Goal: Task Accomplishment & Management: Manage account settings

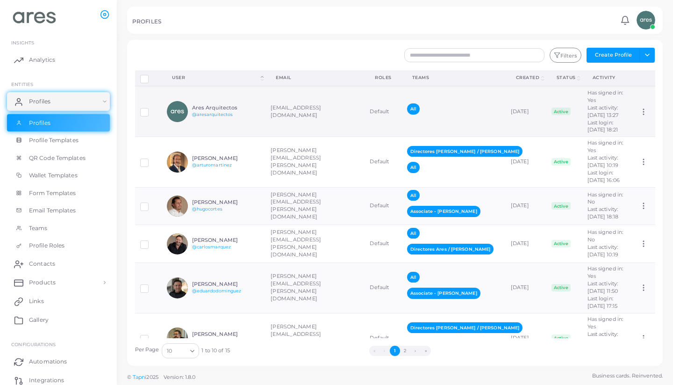
click at [240, 111] on h6 "Ares Arquitectos" at bounding box center [226, 108] width 69 height 6
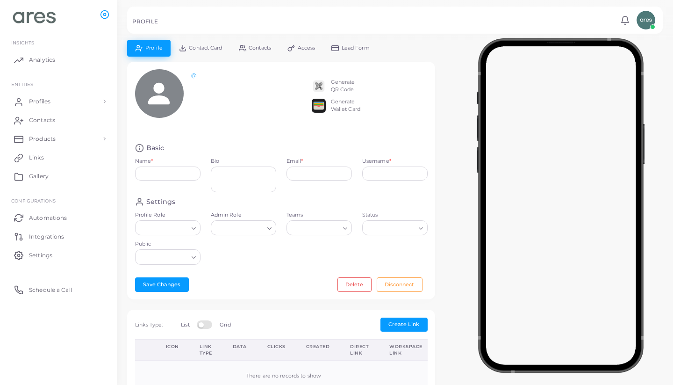
type input "**********"
type textarea "**********"
type input "**********"
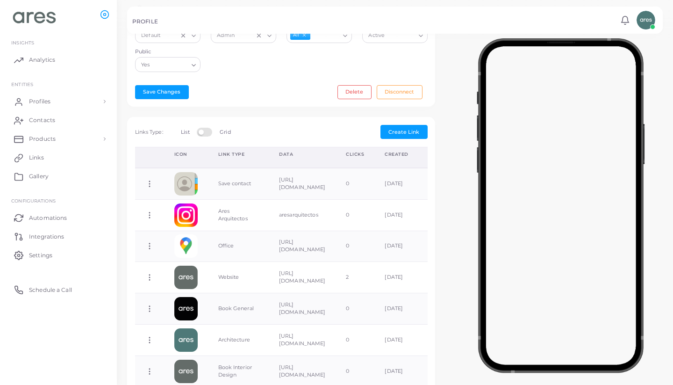
scroll to position [217, 0]
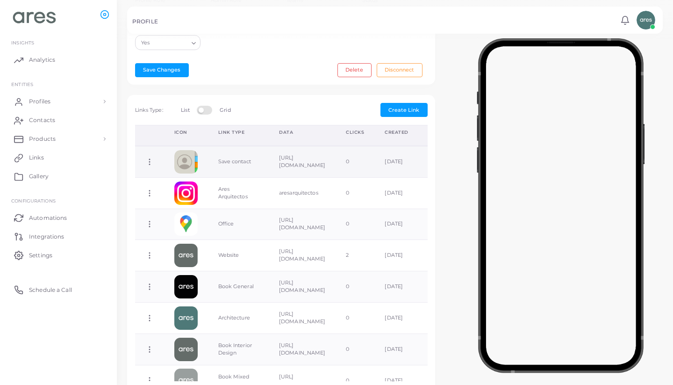
click at [277, 165] on td "https://api.tapni.co/v1/users/5e29f978-fad3-4aea-9be0-b3c191ca20b4/vcard" at bounding box center [302, 161] width 67 height 31
click at [226, 158] on td "Save contact" at bounding box center [238, 161] width 61 height 31
click at [282, 164] on td "https://api.tapni.co/v1/users/5e29f978-fad3-4aea-9be0-b3c191ca20b4/vcard" at bounding box center [302, 161] width 67 height 31
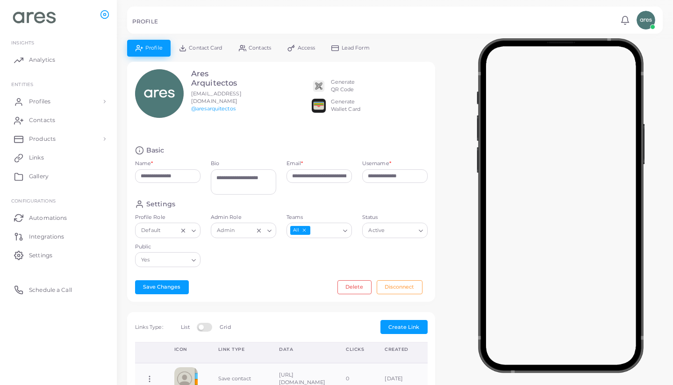
scroll to position [0, 0]
click at [306, 50] on span "Access" at bounding box center [307, 47] width 18 height 5
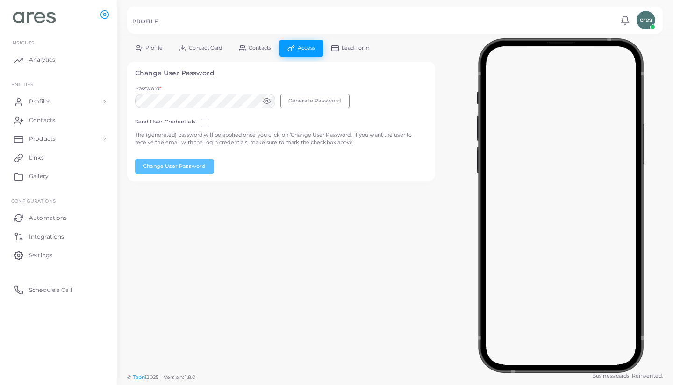
click at [358, 50] on span "Lead Form" at bounding box center [356, 47] width 28 height 5
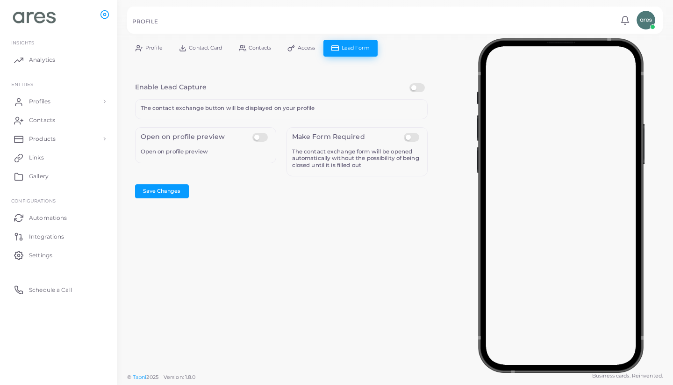
click at [216, 45] on span "Contact Card" at bounding box center [205, 47] width 33 height 5
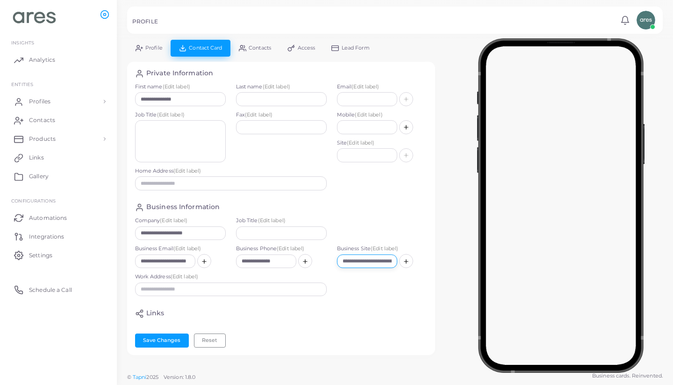
click at [369, 259] on input "**********" at bounding box center [367, 261] width 60 height 14
click at [356, 283] on div "Work Address (Edit label)" at bounding box center [281, 287] width 303 height 28
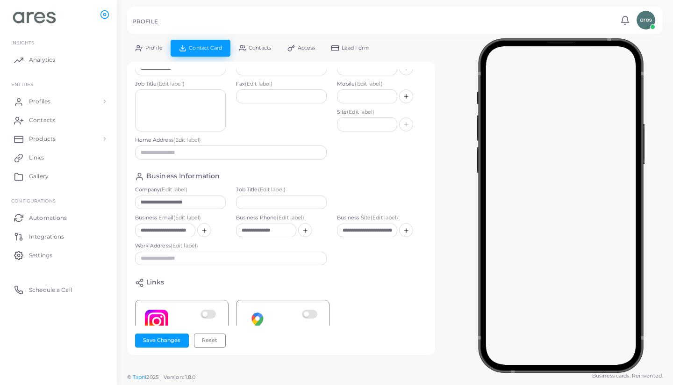
scroll to position [14, 0]
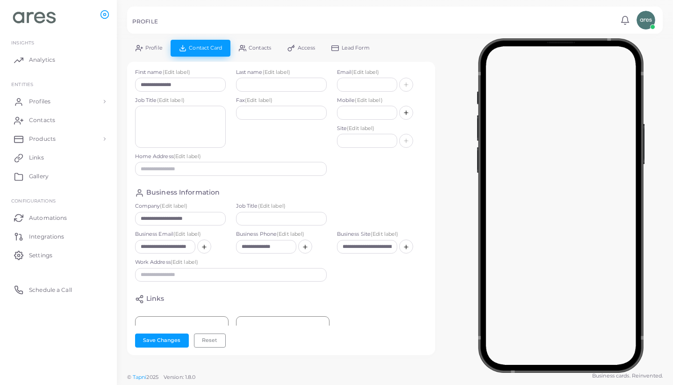
click at [445, 167] on div "**********" at bounding box center [395, 202] width 546 height 325
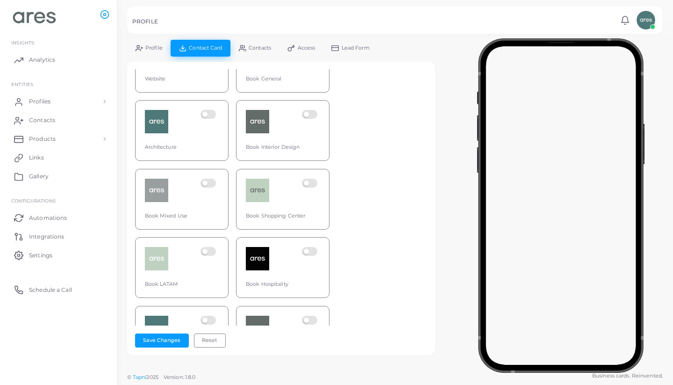
scroll to position [418, 0]
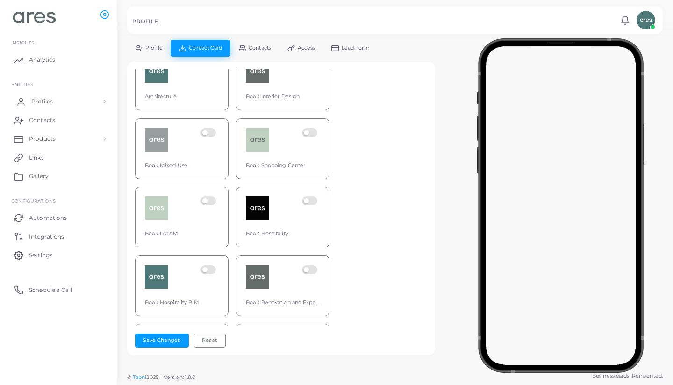
click at [45, 97] on span "Profiles" at bounding box center [41, 101] width 21 height 8
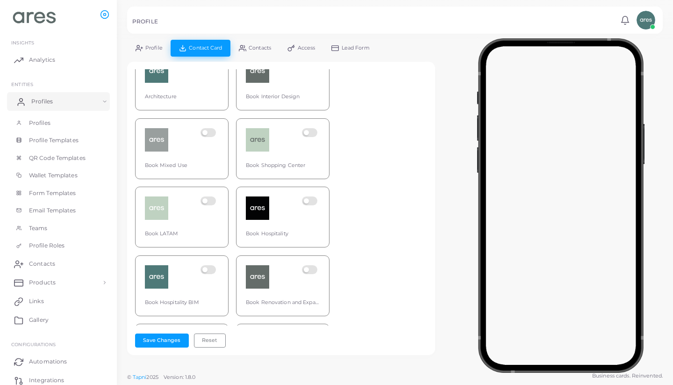
click at [56, 103] on link "Profiles" at bounding box center [58, 101] width 103 height 19
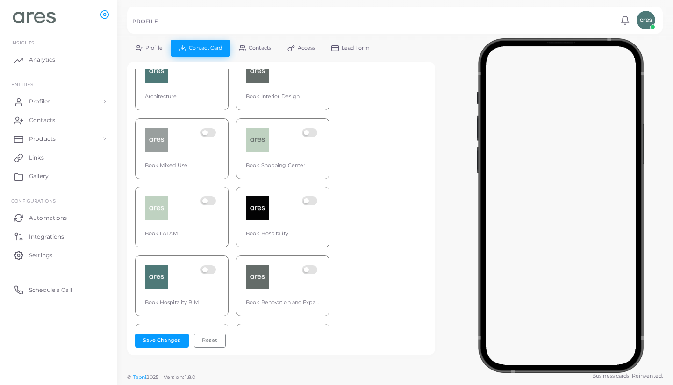
click at [423, 186] on div "Ares Arquitectos Office Website Book General Architecture Book Interior Design …" at bounding box center [281, 247] width 293 height 685
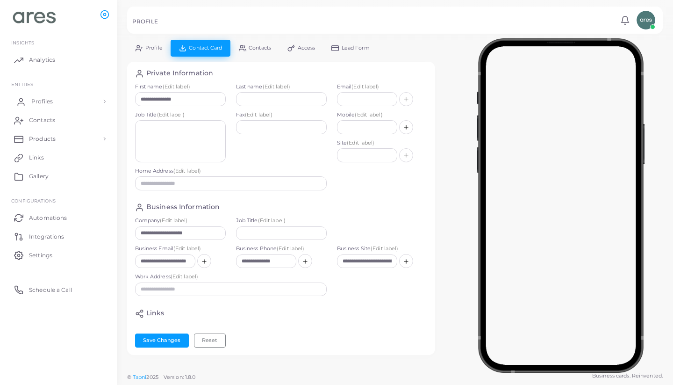
scroll to position [0, 0]
click at [53, 100] on link "Profiles" at bounding box center [58, 101] width 103 height 19
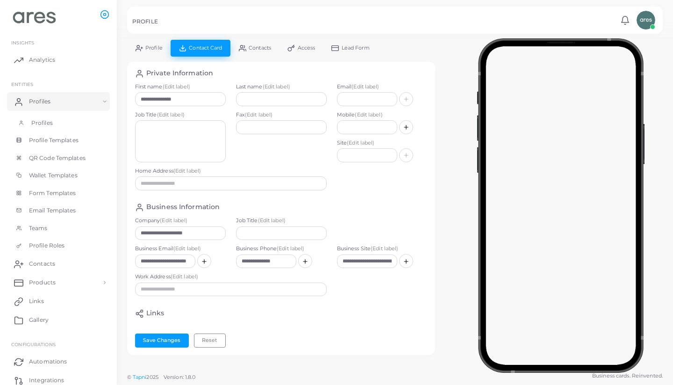
click at [62, 117] on link "Profiles" at bounding box center [58, 123] width 103 height 18
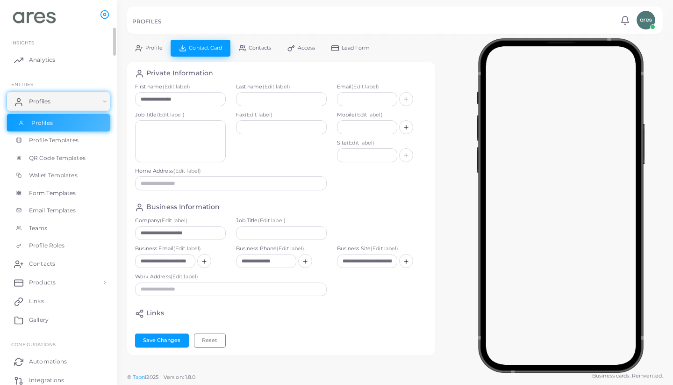
click at [42, 119] on span "Profiles" at bounding box center [41, 123] width 21 height 8
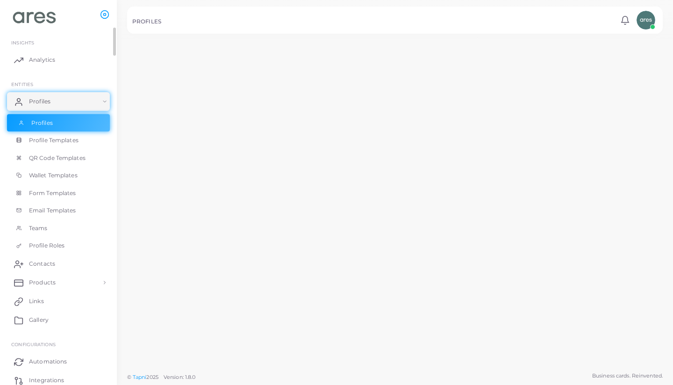
click at [43, 123] on span "Profiles" at bounding box center [41, 123] width 21 height 8
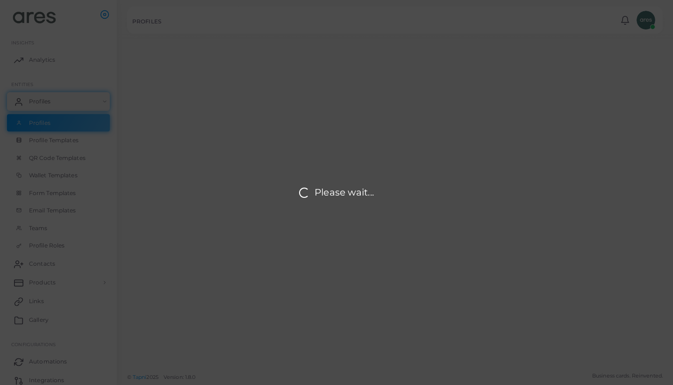
drag, startPoint x: 43, startPoint y: 123, endPoint x: 340, endPoint y: 296, distance: 343.9
click at [37, 122] on div "Please wait..." at bounding box center [336, 192] width 673 height 385
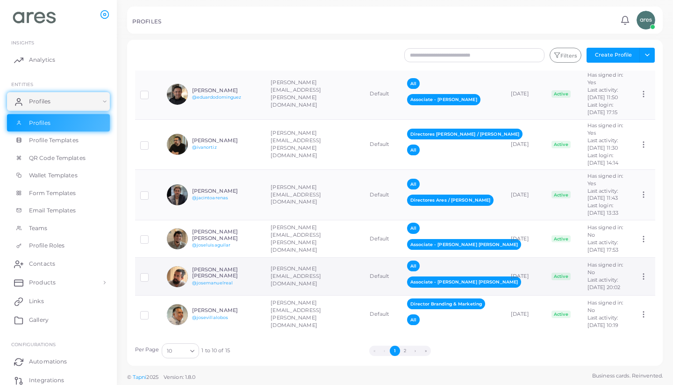
scroll to position [286, 0]
click at [262, 188] on td "Jacinto Arenas @jacintoarenas" at bounding box center [214, 195] width 104 height 50
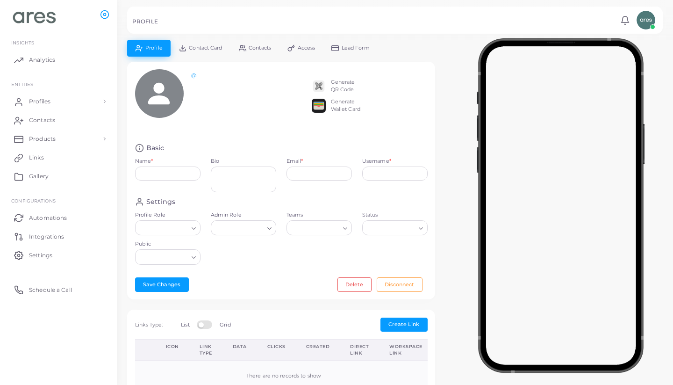
type input "**********"
type textarea "***"
type input "**********"
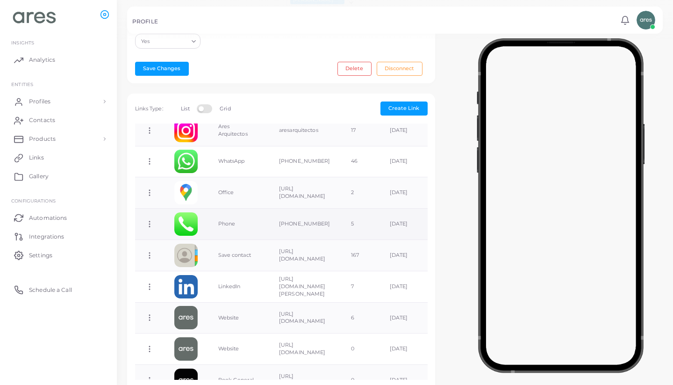
scroll to position [30, 0]
click at [151, 228] on icon at bounding box center [149, 223] width 8 height 8
click at [190, 264] on span "Delete Link" at bounding box center [186, 264] width 30 height 7
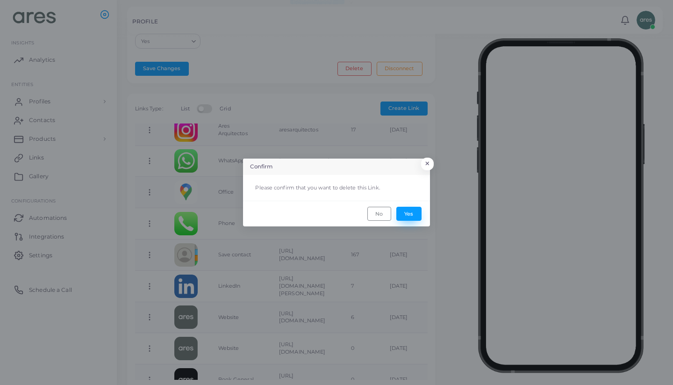
click at [409, 213] on button "Yes" at bounding box center [408, 214] width 25 height 14
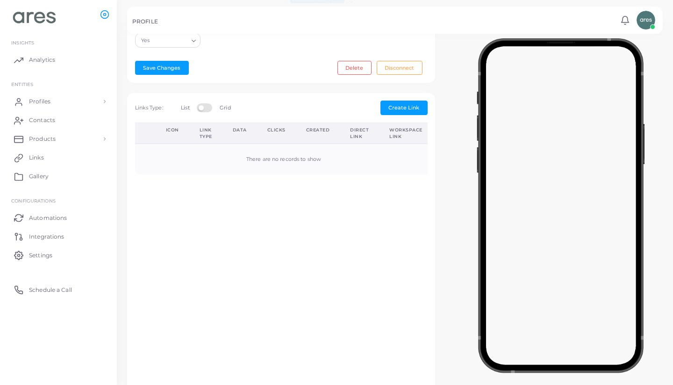
scroll to position [0, 0]
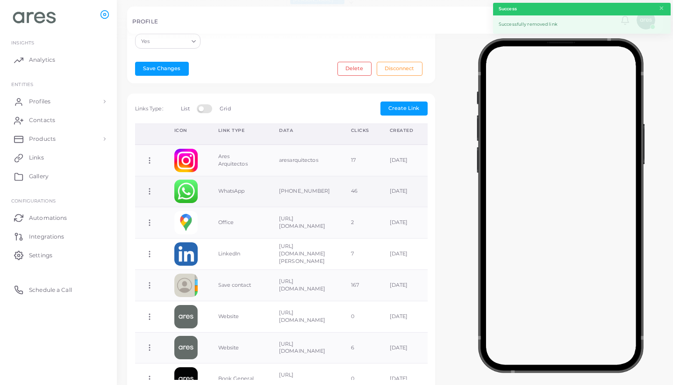
click at [150, 194] on icon at bounding box center [149, 191] width 8 height 8
click at [191, 229] on span "Delete Link" at bounding box center [184, 231] width 30 height 7
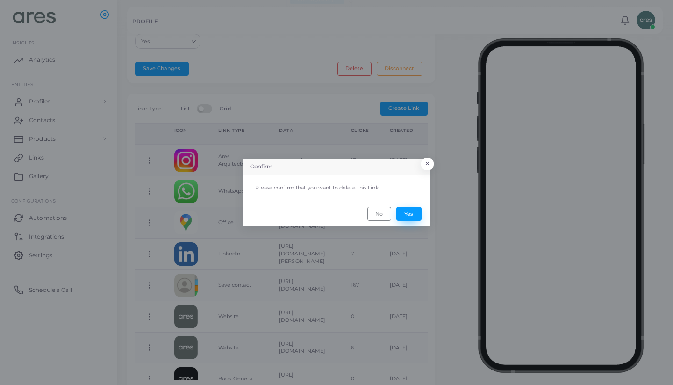
click at [414, 215] on button "Yes" at bounding box center [408, 214] width 25 height 14
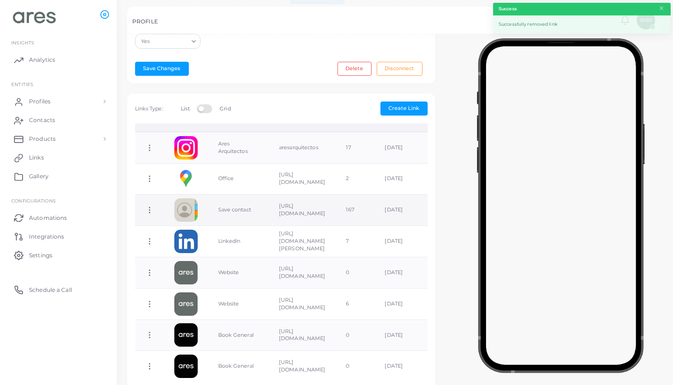
scroll to position [14, 0]
click at [148, 212] on icon at bounding box center [149, 209] width 8 height 8
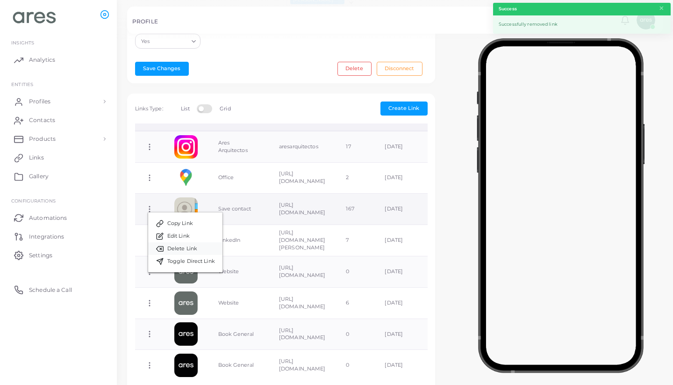
click at [191, 246] on span "Delete Link" at bounding box center [182, 248] width 30 height 7
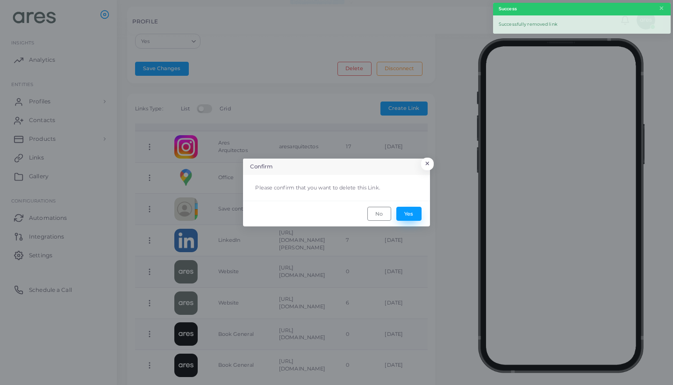
click at [415, 215] on button "Yes" at bounding box center [408, 214] width 25 height 14
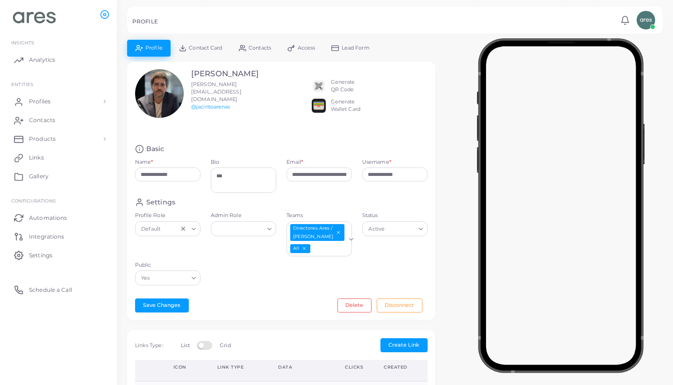
scroll to position [0, 0]
click at [200, 46] on span "Contact Card" at bounding box center [205, 47] width 33 height 5
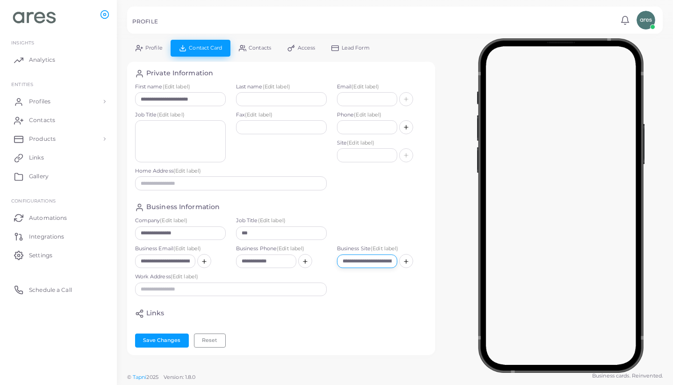
click at [373, 258] on input "**********" at bounding box center [367, 261] width 60 height 14
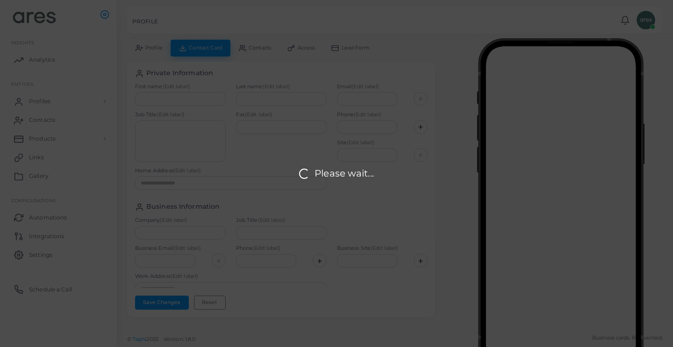
click at [129, 93] on div "Please wait..." at bounding box center [336, 173] width 673 height 347
type input "**********"
type input "***"
type input "**********"
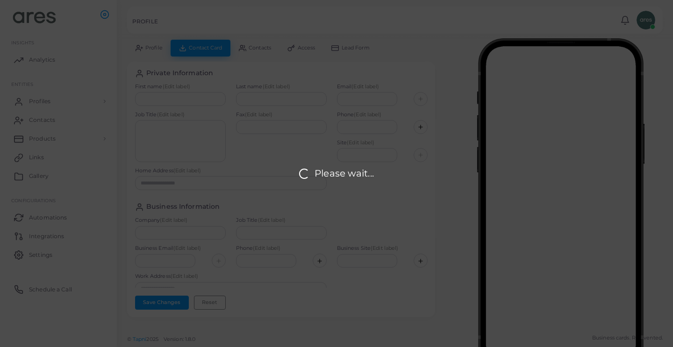
type input "**********"
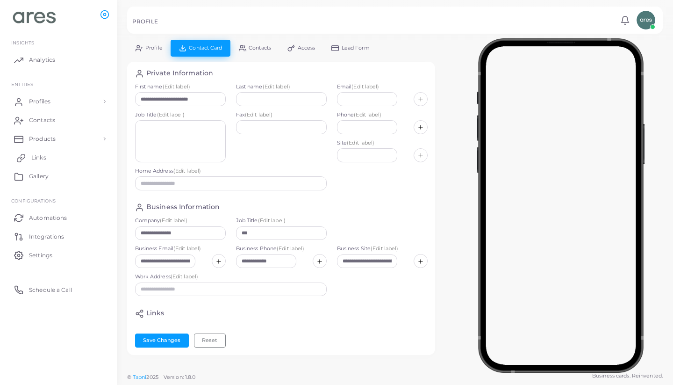
click at [52, 153] on link "Links" at bounding box center [58, 157] width 103 height 19
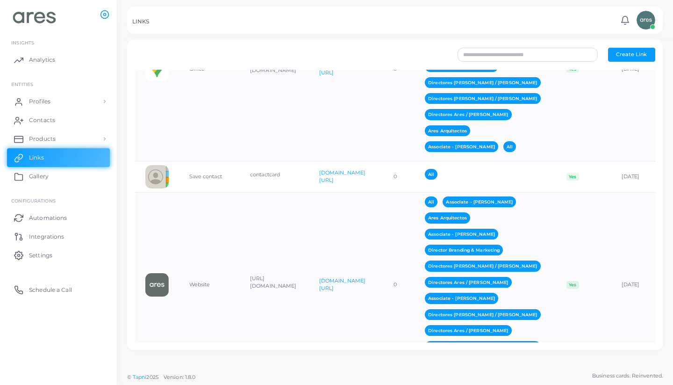
scroll to position [395, 0]
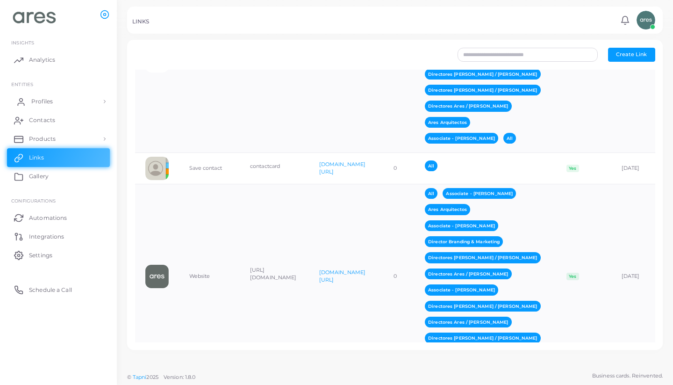
click at [60, 99] on link "Profiles" at bounding box center [58, 101] width 103 height 19
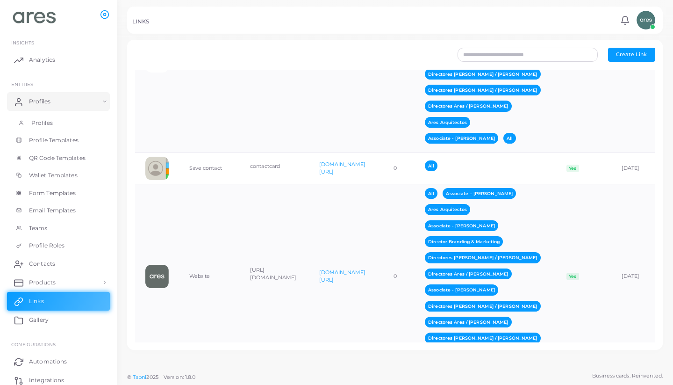
click at [58, 125] on link "Profiles" at bounding box center [58, 123] width 103 height 18
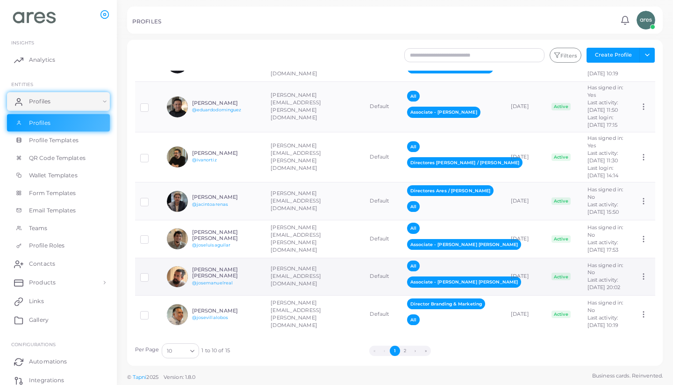
scroll to position [257, 0]
click at [242, 200] on div "Jacinto Arenas @jacintoarenas" at bounding box center [226, 201] width 69 height 14
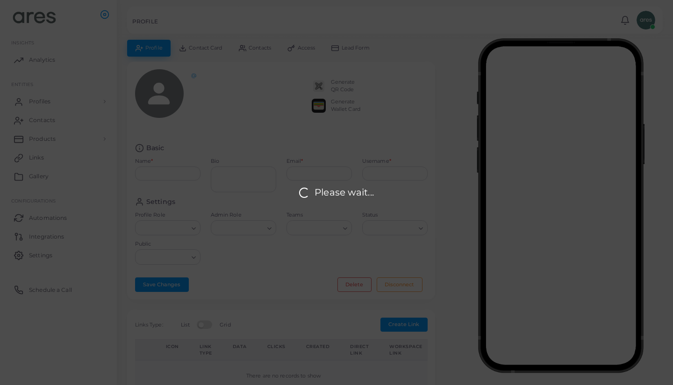
type input "**********"
type textarea "***"
type input "**********"
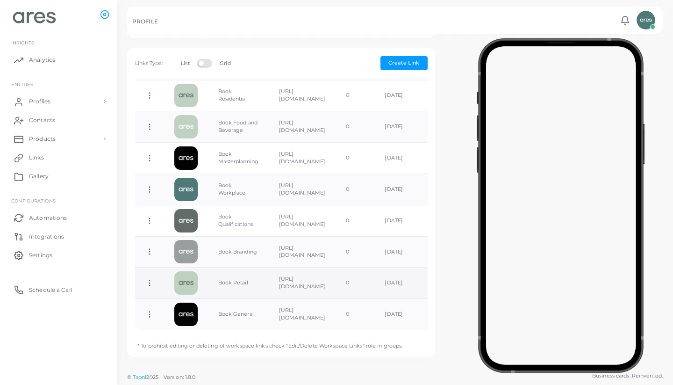
scroll to position [286, 0]
click at [150, 280] on icon at bounding box center [149, 283] width 8 height 8
click at [203, 315] on link "Delete Link" at bounding box center [187, 317] width 74 height 13
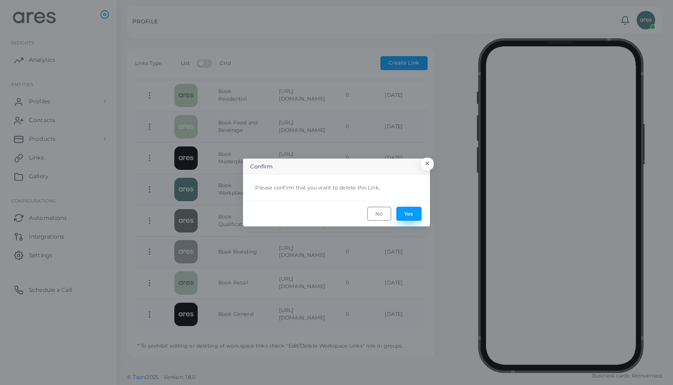
click at [415, 210] on button "Yes" at bounding box center [408, 214] width 25 height 14
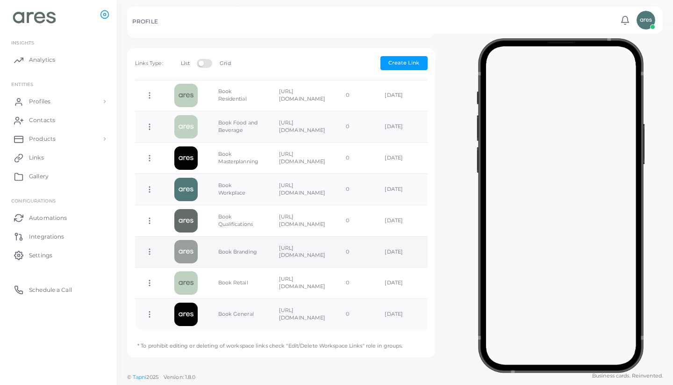
click at [151, 251] on icon at bounding box center [149, 251] width 8 height 8
click at [197, 288] on span "Delete Link" at bounding box center [186, 288] width 30 height 7
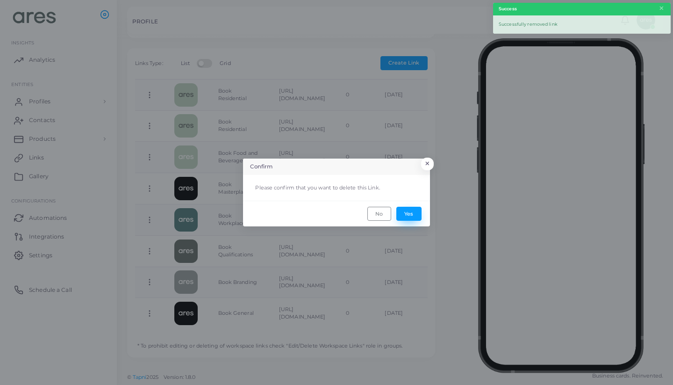
scroll to position [519, 0]
click at [412, 214] on button "Yes" at bounding box center [408, 214] width 25 height 14
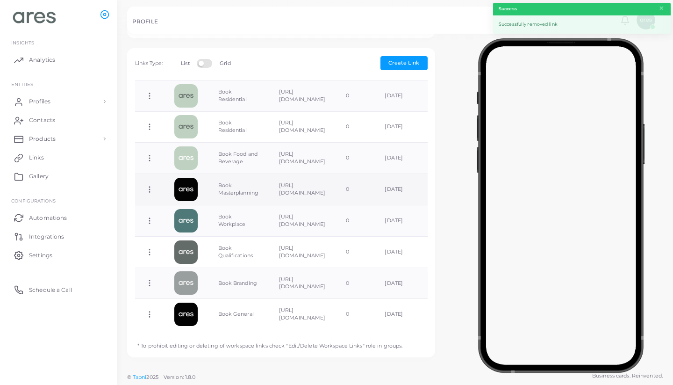
click at [152, 186] on icon at bounding box center [149, 189] width 8 height 8
click at [187, 223] on span "Delete Link" at bounding box center [187, 223] width 30 height 7
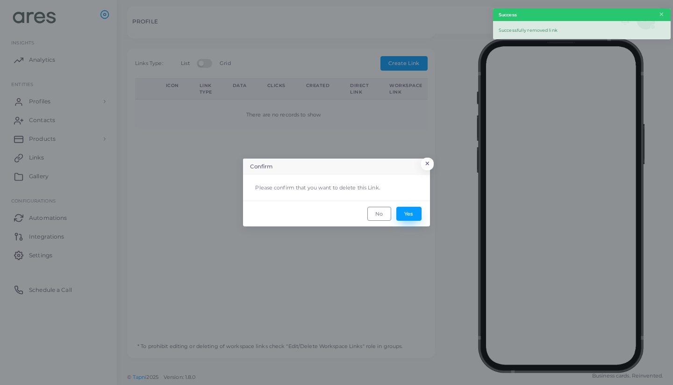
click at [413, 215] on button "Yes" at bounding box center [408, 214] width 25 height 14
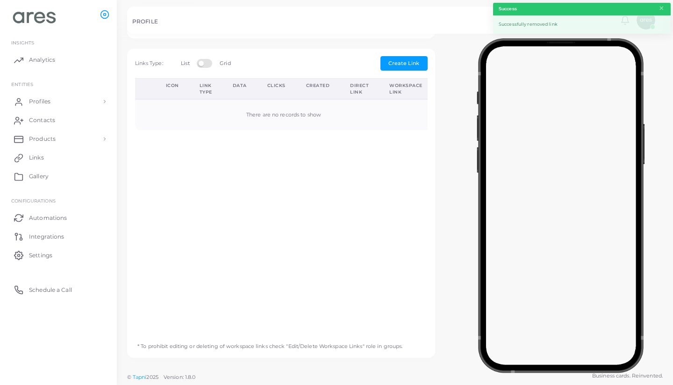
click at [375, 270] on div "Icon Link Type Data Clicks Created Direct Link Workspace Link There are no reco…" at bounding box center [281, 206] width 303 height 256
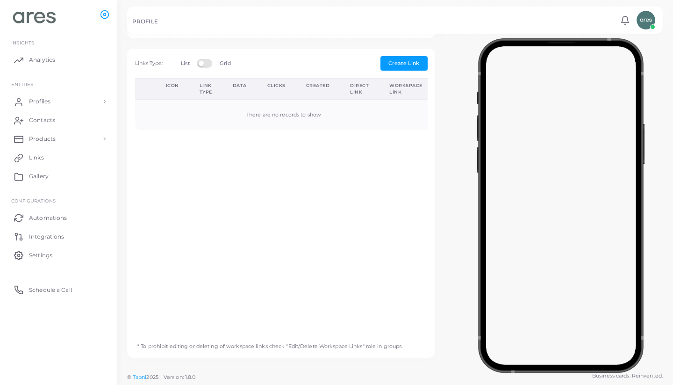
scroll to position [286, 0]
click at [59, 158] on link "Links" at bounding box center [58, 157] width 103 height 19
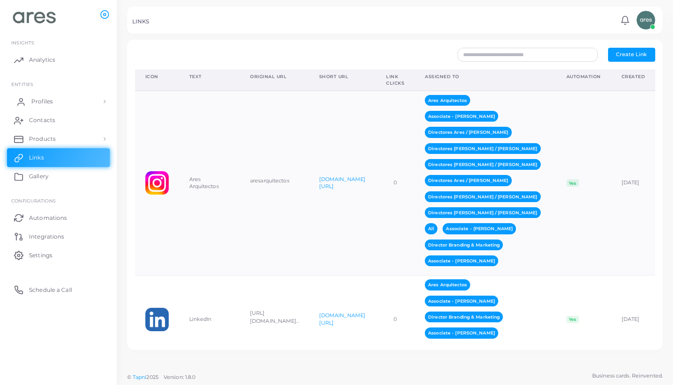
click at [56, 101] on link "Profiles" at bounding box center [58, 101] width 103 height 19
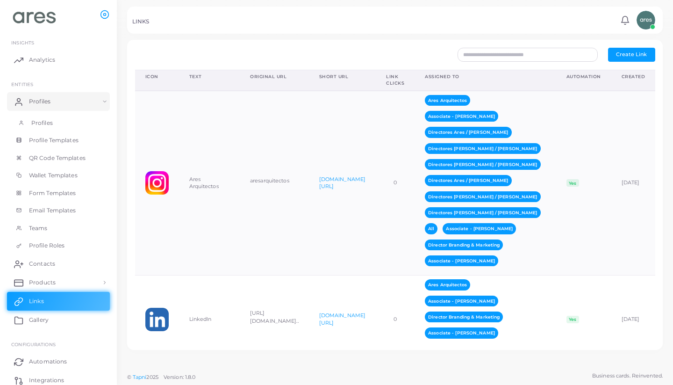
click at [48, 120] on span "Profiles" at bounding box center [41, 123] width 21 height 8
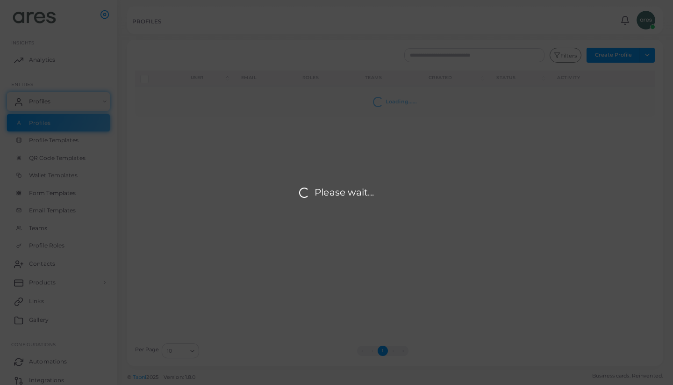
click at [499, 243] on div "Please wait..." at bounding box center [336, 192] width 673 height 385
click at [503, 222] on div "Please wait..." at bounding box center [336, 192] width 673 height 385
click at [296, 130] on div "Please wait..." at bounding box center [336, 192] width 673 height 385
click at [338, 126] on div "Please wait..." at bounding box center [336, 192] width 673 height 385
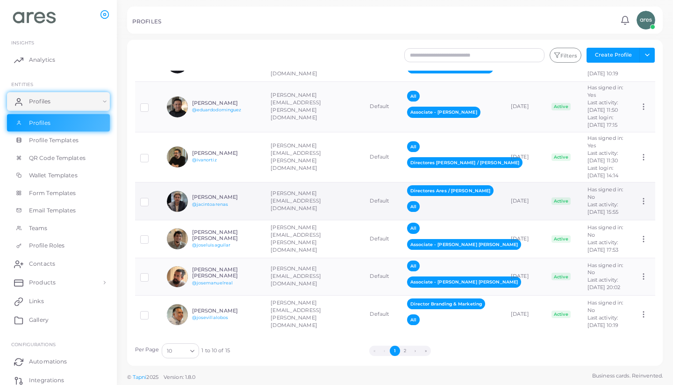
click at [253, 194] on h6 "[PERSON_NAME]" at bounding box center [226, 197] width 69 height 6
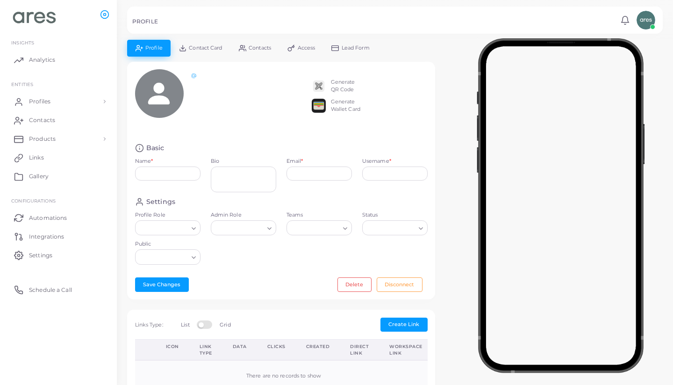
type input "**********"
type textarea "***"
type input "**********"
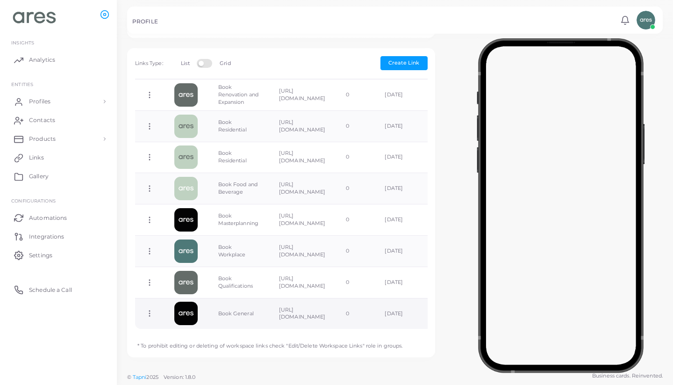
scroll to position [488, 0]
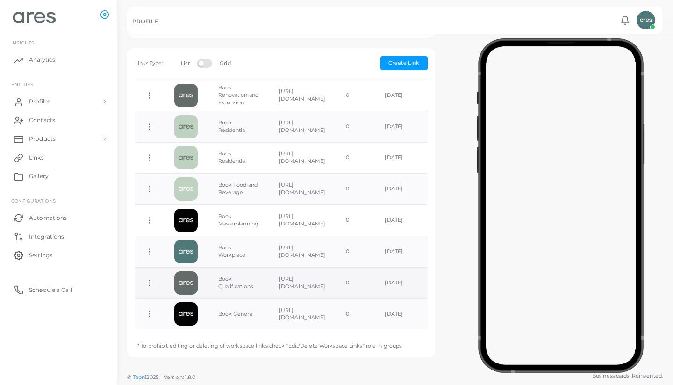
click at [150, 279] on icon at bounding box center [149, 283] width 8 height 8
click at [187, 316] on span "Delete Link" at bounding box center [185, 316] width 30 height 7
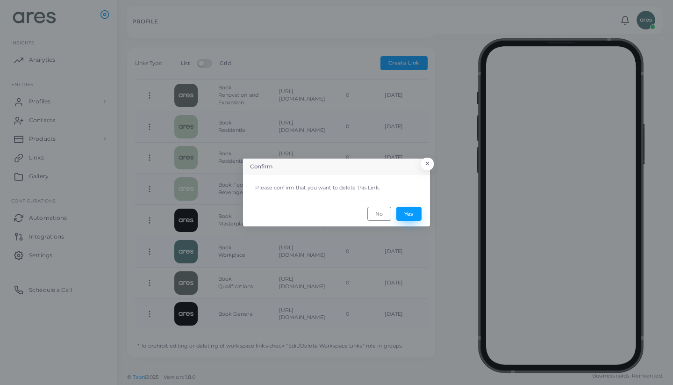
click at [409, 215] on button "Yes" at bounding box center [408, 214] width 25 height 14
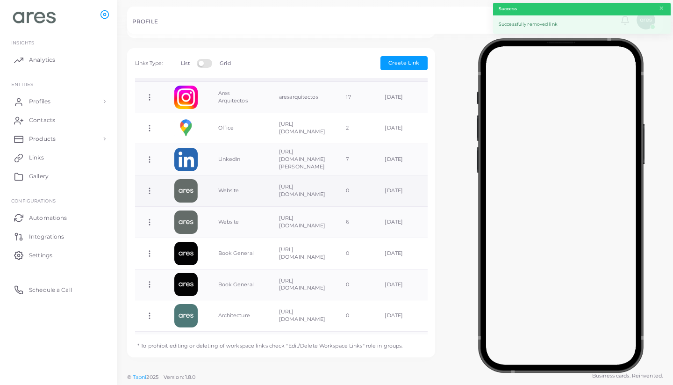
scroll to position [19, 0]
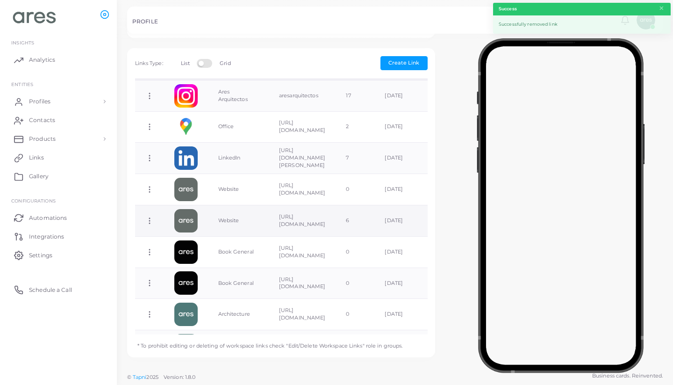
click at [149, 218] on icon at bounding box center [149, 220] width 8 height 8
click at [191, 252] on span "Delete Link" at bounding box center [183, 254] width 30 height 7
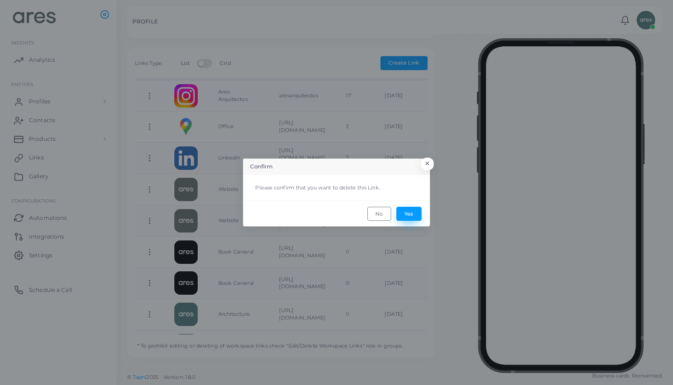
click at [412, 210] on button "Yes" at bounding box center [408, 214] width 25 height 14
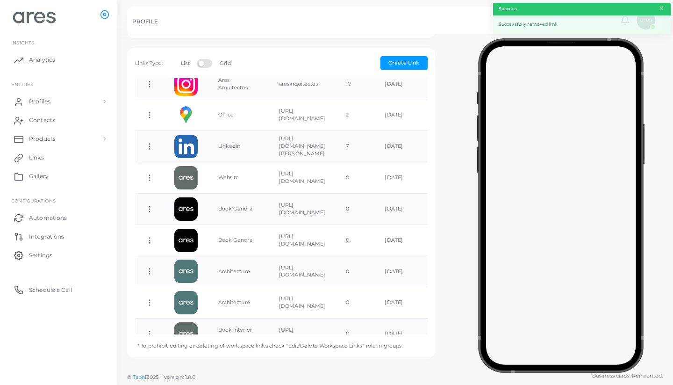
scroll to position [34, 0]
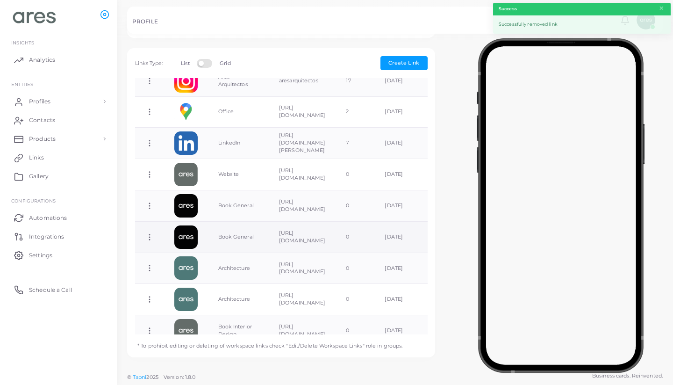
click at [151, 235] on icon at bounding box center [149, 237] width 8 height 8
click at [192, 271] on span "Delete Link" at bounding box center [186, 271] width 30 height 7
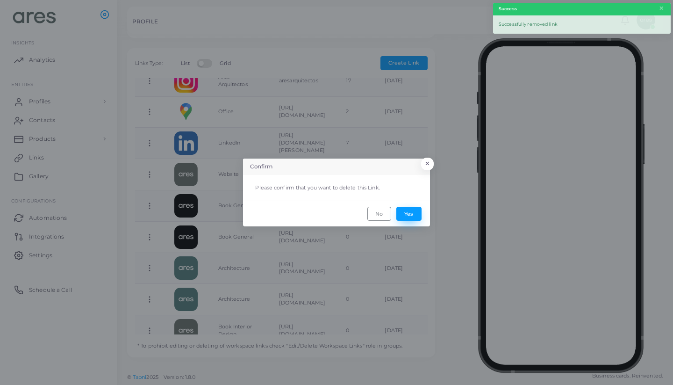
click at [408, 216] on button "Yes" at bounding box center [408, 214] width 25 height 14
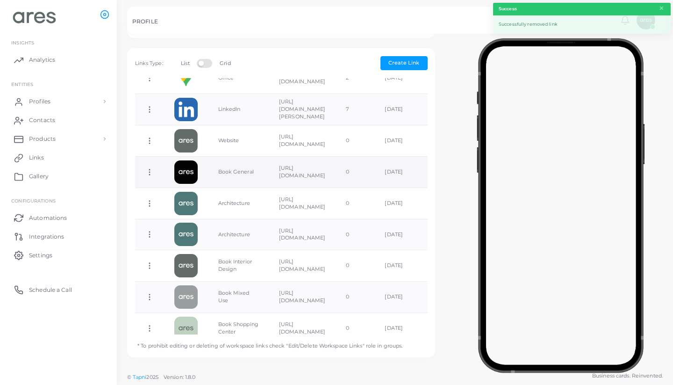
scroll to position [80, 0]
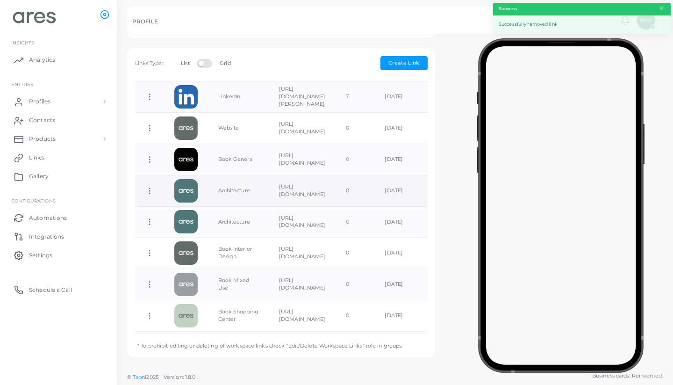
click at [150, 189] on icon at bounding box center [149, 190] width 8 height 8
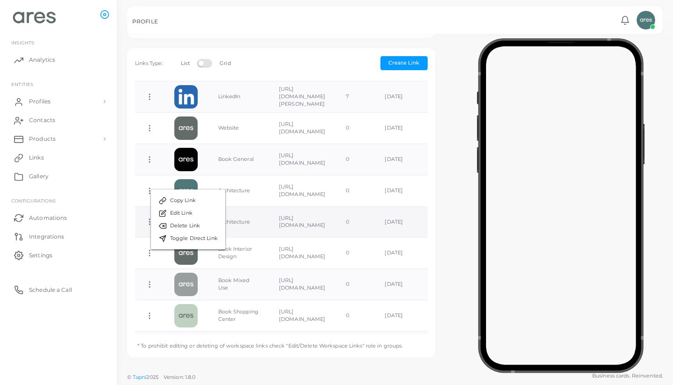
click at [324, 224] on td "[URL][DOMAIN_NAME]" at bounding box center [302, 221] width 67 height 31
click at [147, 222] on icon at bounding box center [149, 221] width 8 height 8
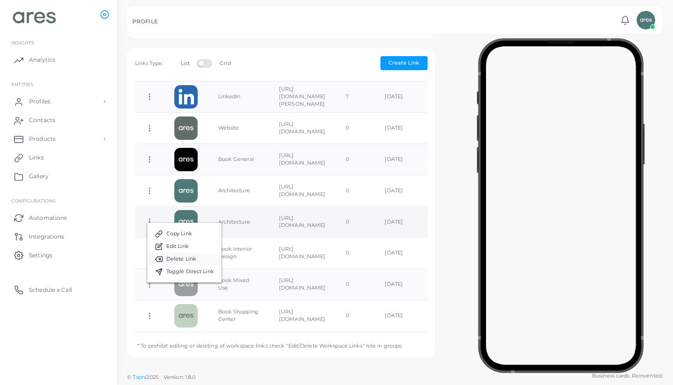
click at [198, 261] on link "Delete Link" at bounding box center [184, 258] width 74 height 13
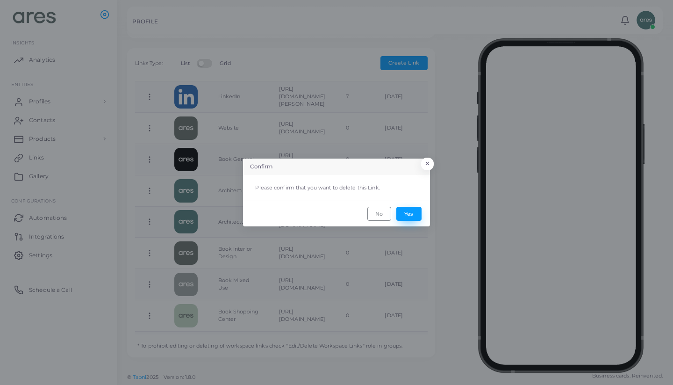
click at [414, 214] on button "Yes" at bounding box center [408, 214] width 25 height 14
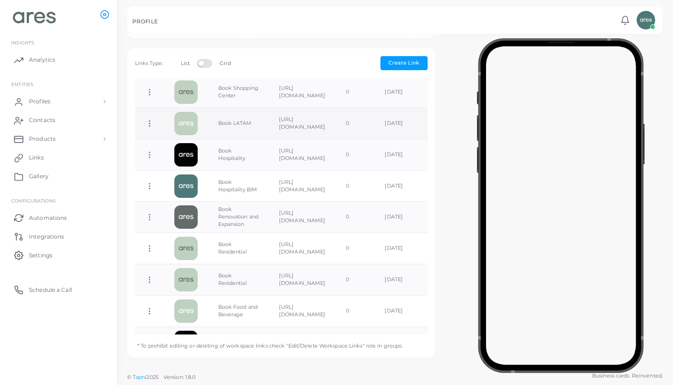
scroll to position [279, 0]
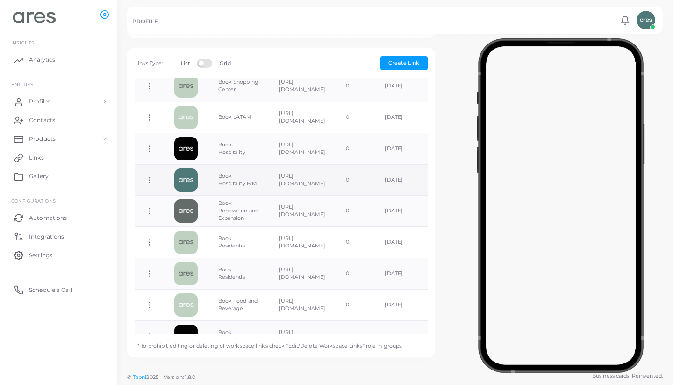
click at [149, 177] on icon at bounding box center [149, 180] width 8 height 8
click at [197, 214] on span "Delete Link" at bounding box center [183, 213] width 30 height 7
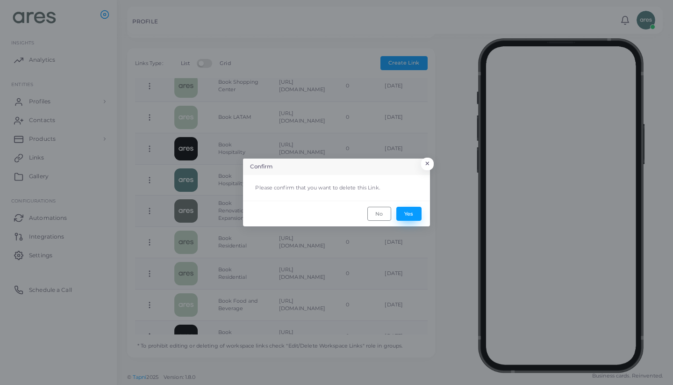
click at [409, 211] on button "Yes" at bounding box center [408, 214] width 25 height 14
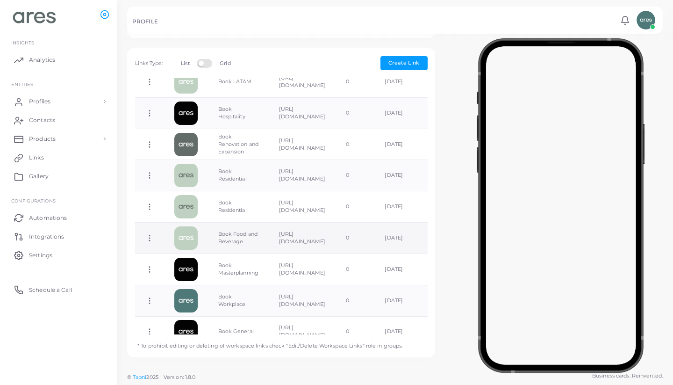
scroll to position [319, 0]
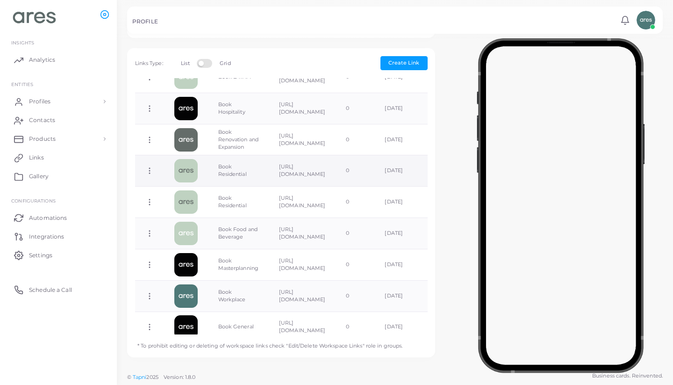
click at [150, 167] on icon at bounding box center [149, 170] width 8 height 8
click at [193, 203] on span "Delete Link" at bounding box center [184, 203] width 30 height 7
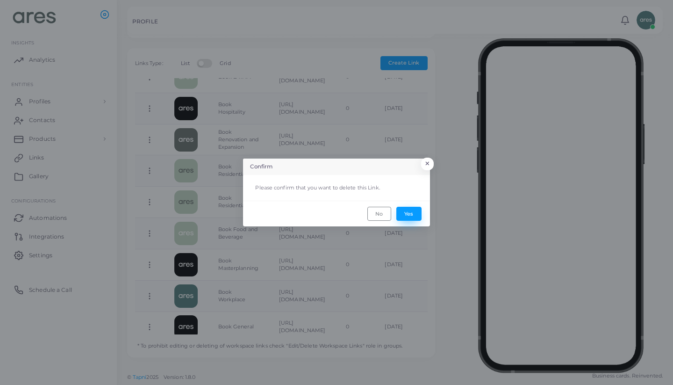
click at [404, 214] on button "Yes" at bounding box center [408, 214] width 25 height 14
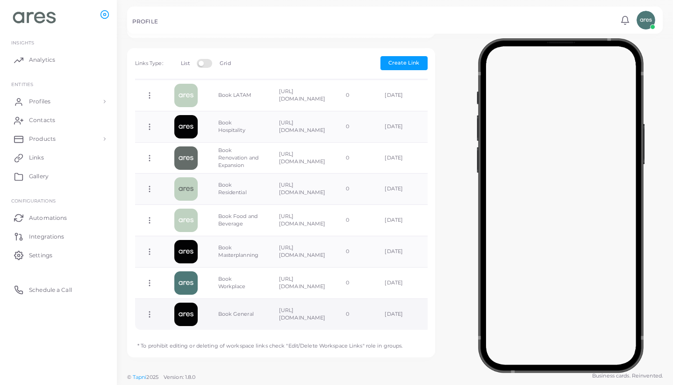
scroll to position [286, 0]
click at [146, 312] on icon at bounding box center [149, 314] width 8 height 8
click at [190, 347] on span "Delete Link" at bounding box center [181, 348] width 30 height 7
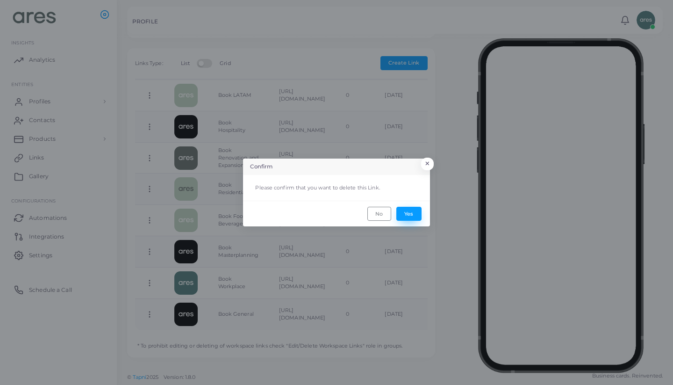
click at [414, 213] on button "Yes" at bounding box center [408, 214] width 25 height 14
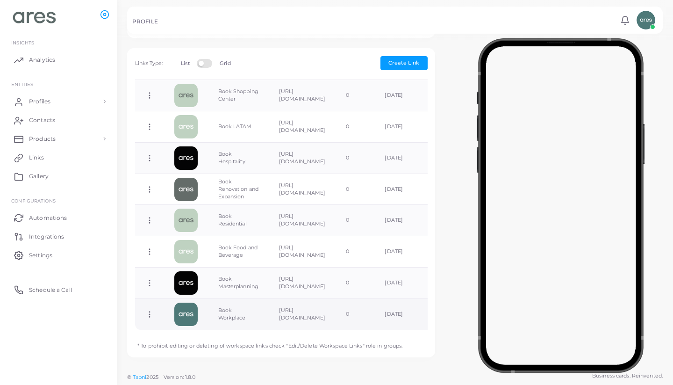
click at [146, 310] on icon at bounding box center [149, 314] width 8 height 8
click at [180, 346] on span "Delete Link" at bounding box center [180, 346] width 30 height 7
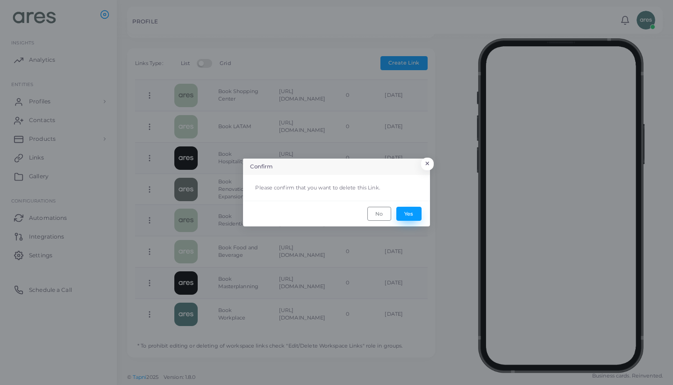
click at [409, 213] on button "Yes" at bounding box center [408, 214] width 25 height 14
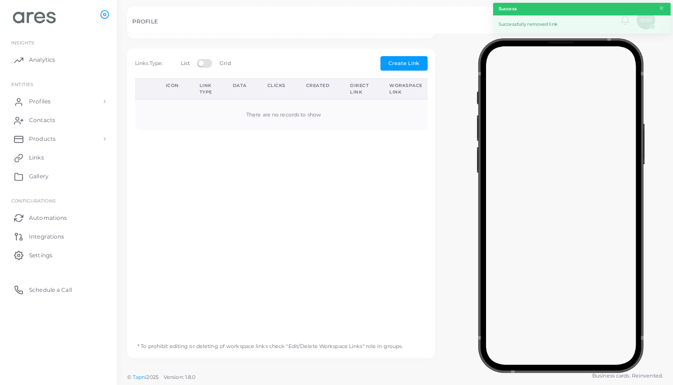
scroll to position [238, 0]
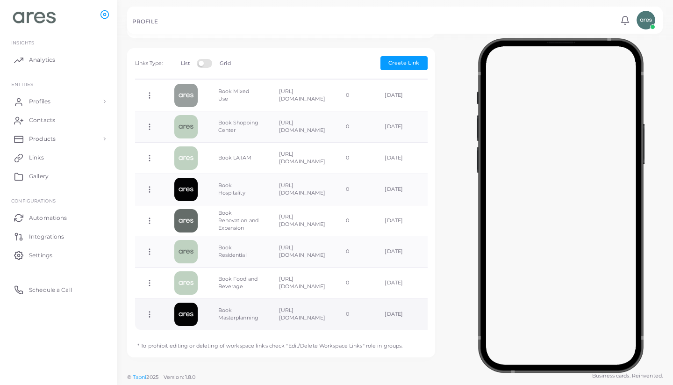
click at [149, 313] on icon at bounding box center [149, 314] width 8 height 8
click at [186, 347] on span "Delete Link" at bounding box center [183, 348] width 30 height 7
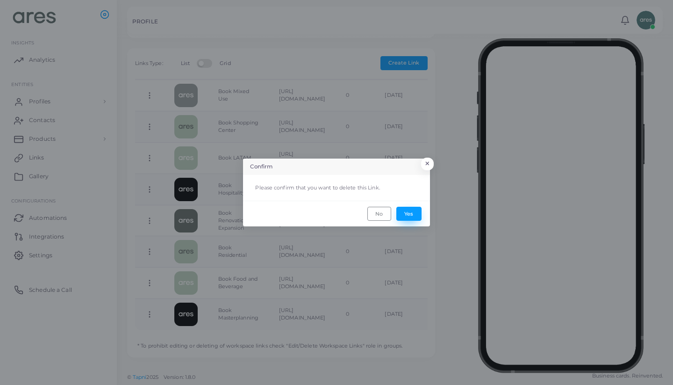
click at [415, 215] on button "Yes" at bounding box center [408, 214] width 25 height 14
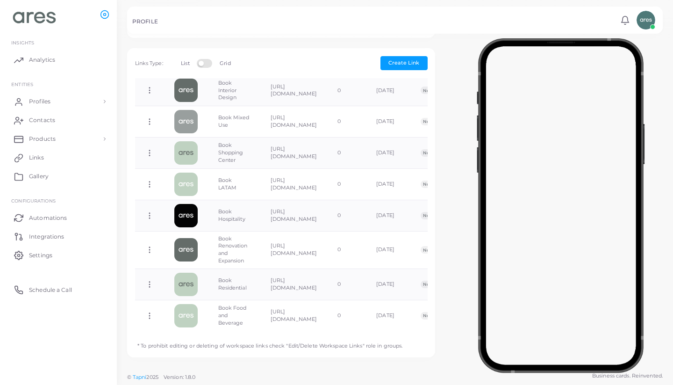
scroll to position [211, 0]
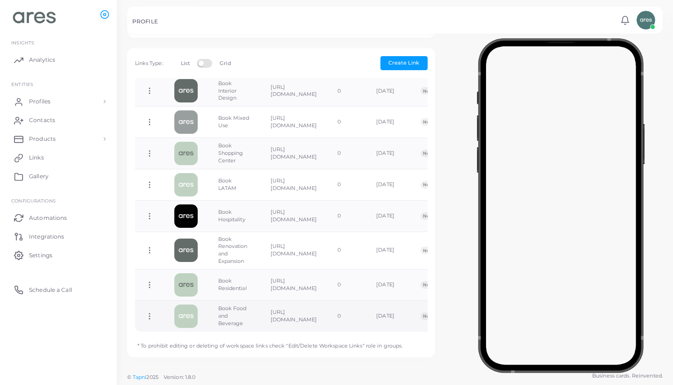
click at [150, 312] on icon at bounding box center [149, 316] width 8 height 8
click at [195, 348] on span "Delete Link" at bounding box center [185, 347] width 30 height 7
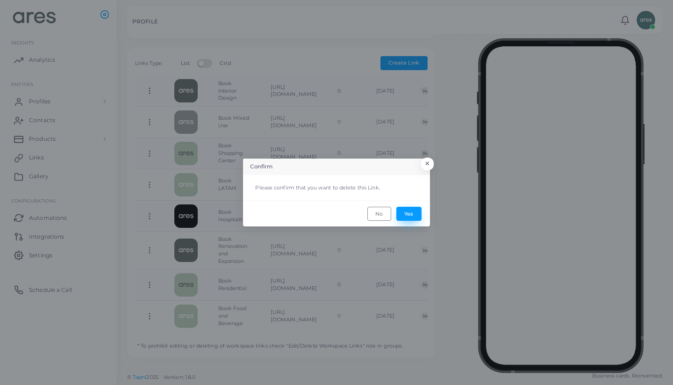
click at [409, 212] on button "Yes" at bounding box center [408, 214] width 25 height 14
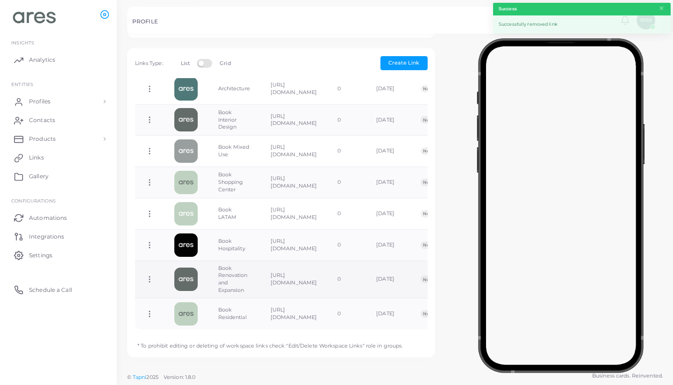
scroll to position [180, 0]
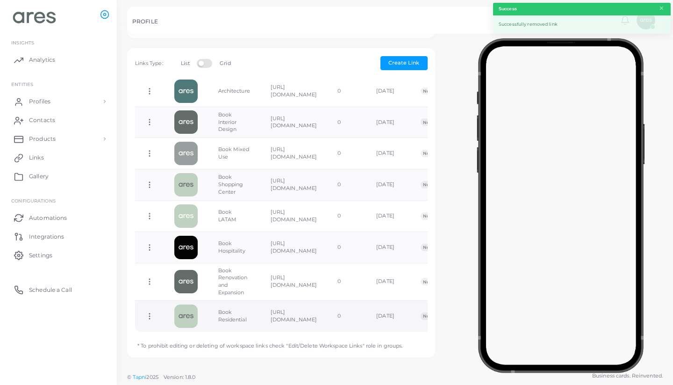
click at [150, 315] on icon at bounding box center [149, 316] width 8 height 8
click at [199, 346] on span "Delete Link" at bounding box center [184, 348] width 30 height 7
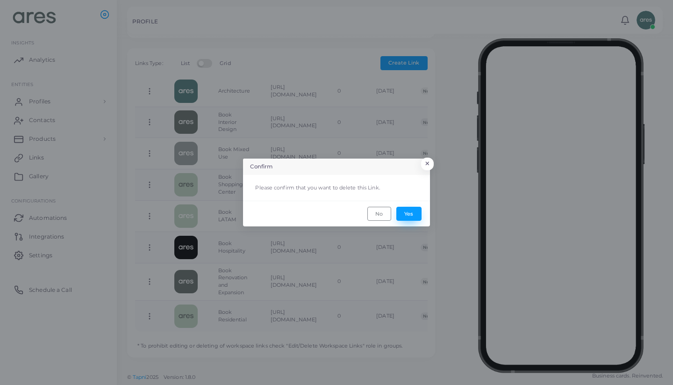
click at [409, 209] on button "Yes" at bounding box center [408, 214] width 25 height 14
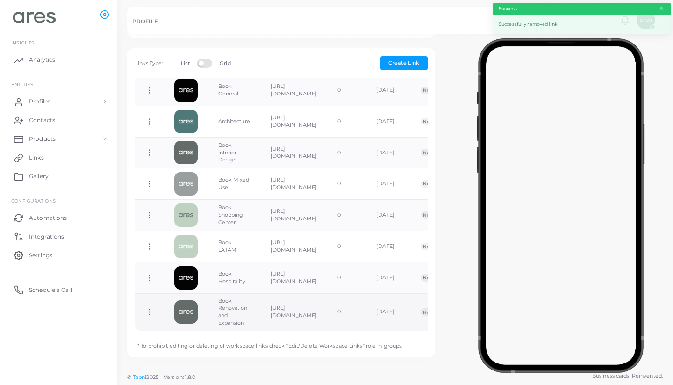
scroll to position [149, 0]
click at [150, 307] on td "Copy Link Edit Link Delete Link Toggle Direct Link" at bounding box center [149, 311] width 29 height 37
click at [150, 309] on circle at bounding box center [149, 309] width 1 height 1
click at [191, 349] on span "Delete Link" at bounding box center [184, 346] width 30 height 7
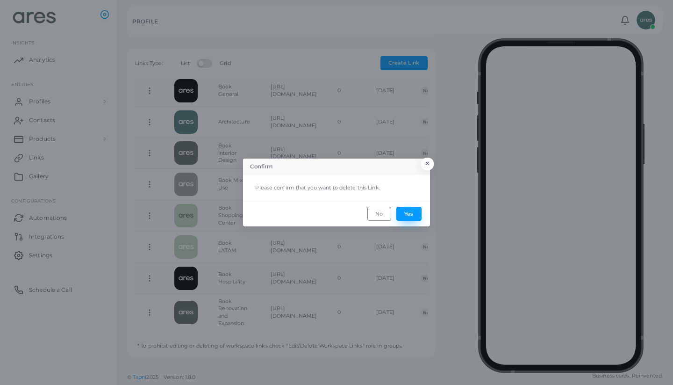
click at [413, 213] on button "Yes" at bounding box center [408, 214] width 25 height 14
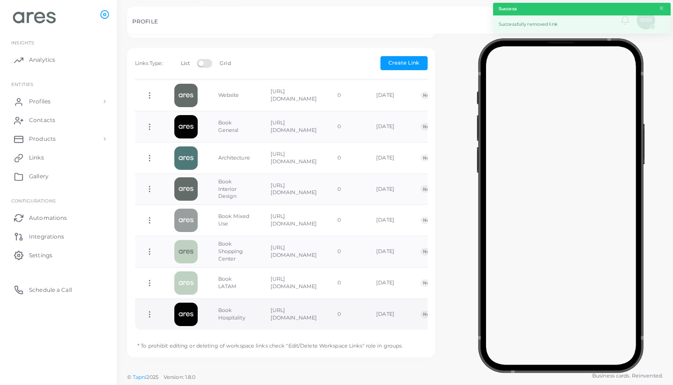
scroll to position [286, 0]
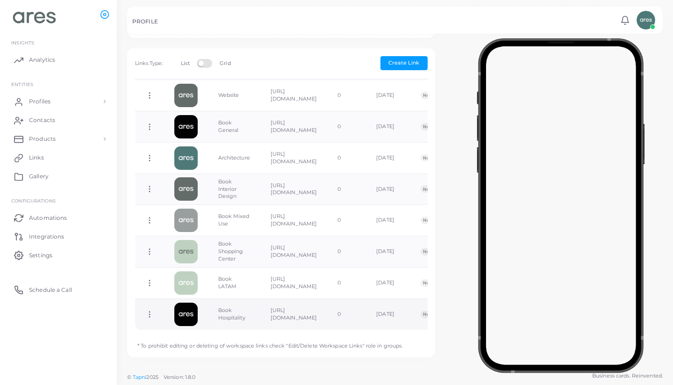
click at [150, 314] on icon at bounding box center [149, 314] width 8 height 8
click at [201, 345] on link "Delete Link" at bounding box center [188, 349] width 74 height 13
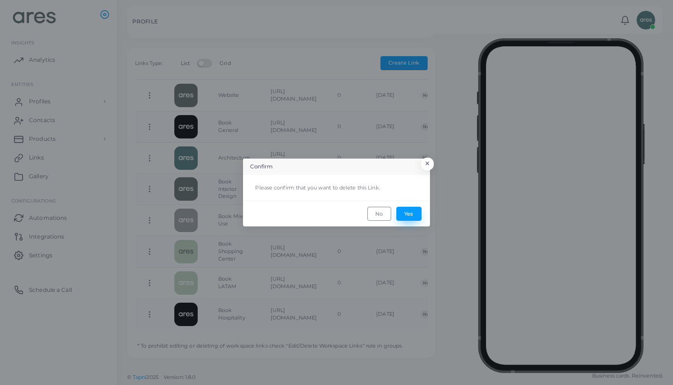
click at [409, 215] on button "Yes" at bounding box center [408, 214] width 25 height 14
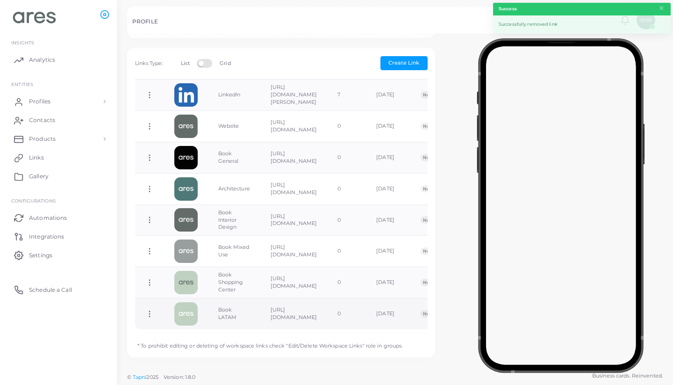
scroll to position [82, 0]
click at [150, 311] on icon at bounding box center [149, 314] width 8 height 8
click at [200, 346] on span "Delete Link" at bounding box center [185, 347] width 30 height 7
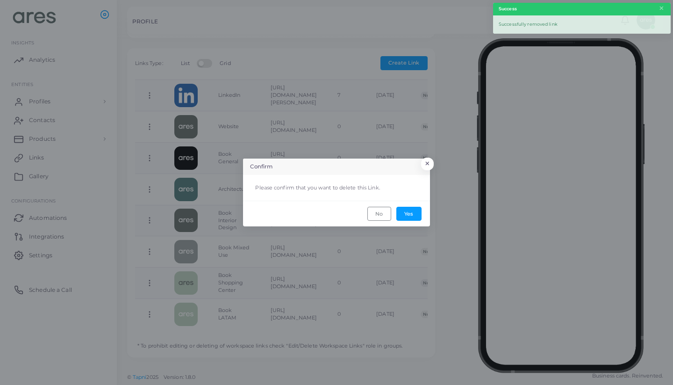
click at [395, 208] on footer "No Yes" at bounding box center [336, 212] width 187 height 25
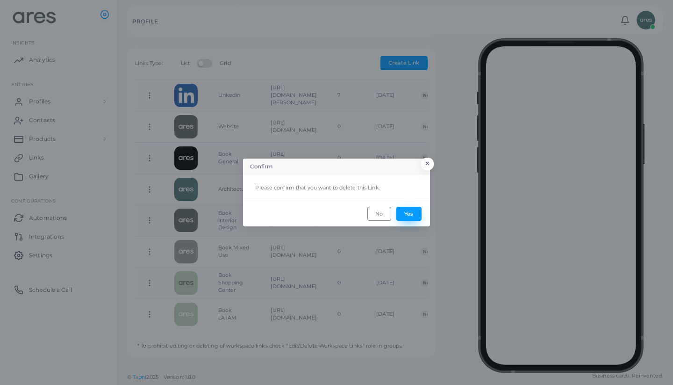
click at [417, 212] on button "Yes" at bounding box center [408, 214] width 25 height 14
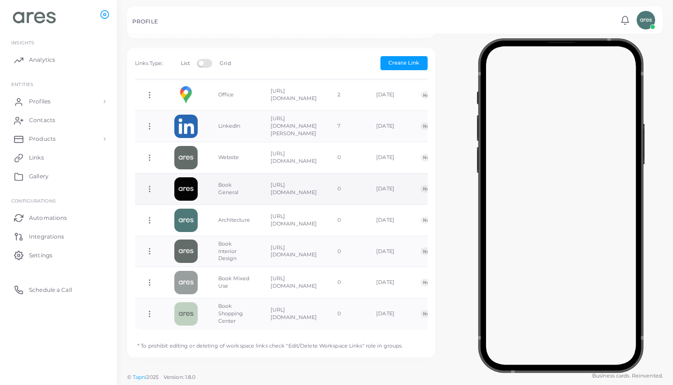
scroll to position [50, 0]
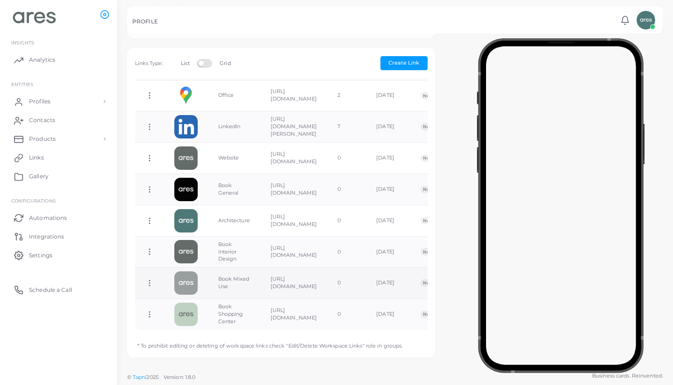
click at [149, 283] on icon at bounding box center [149, 283] width 8 height 8
click at [195, 320] on span "Delete Link" at bounding box center [183, 319] width 30 height 7
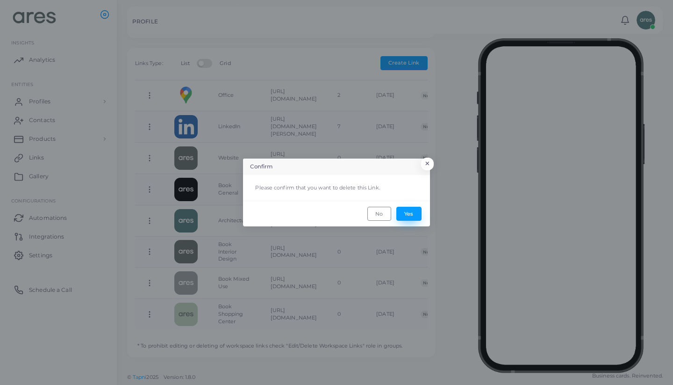
click at [411, 217] on button "Yes" at bounding box center [408, 214] width 25 height 14
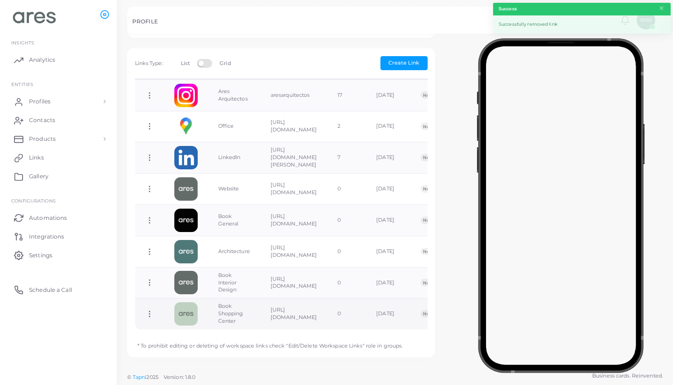
scroll to position [19, 0]
click at [150, 315] on icon at bounding box center [149, 314] width 8 height 8
click at [196, 352] on link "Delete Link" at bounding box center [187, 349] width 74 height 13
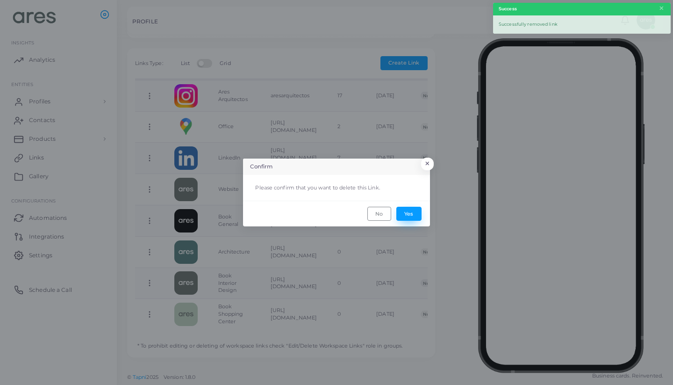
click at [416, 216] on button "Yes" at bounding box center [408, 214] width 25 height 14
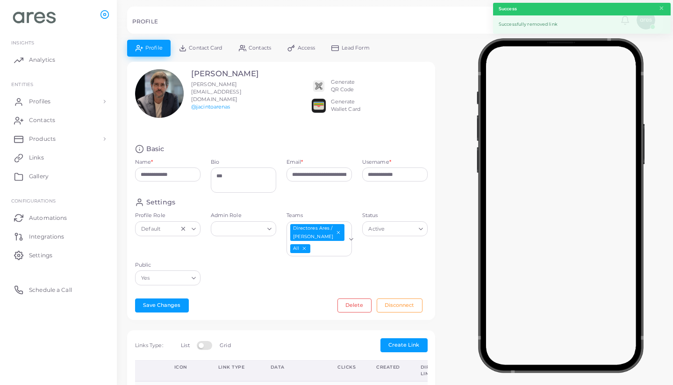
scroll to position [0, 0]
click at [256, 50] on span "Contacts" at bounding box center [260, 47] width 22 height 5
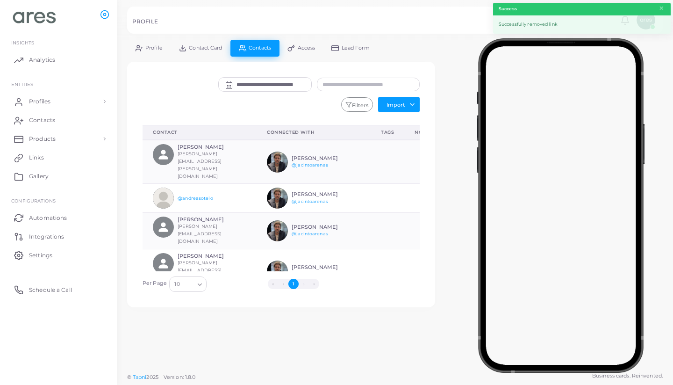
click at [208, 48] on span "Contact Card" at bounding box center [205, 47] width 33 height 5
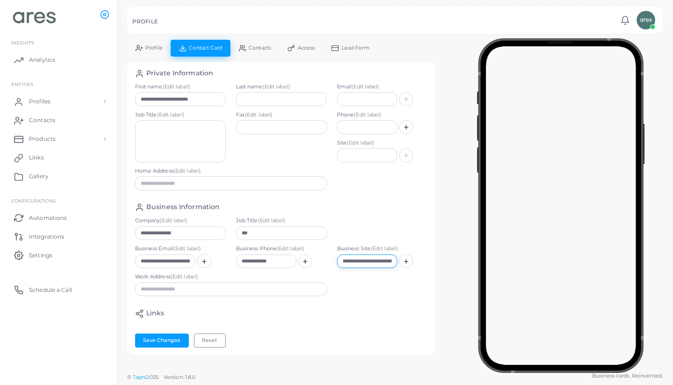
click at [367, 257] on input "**********" at bounding box center [367, 261] width 60 height 14
